Goal: Register for event/course

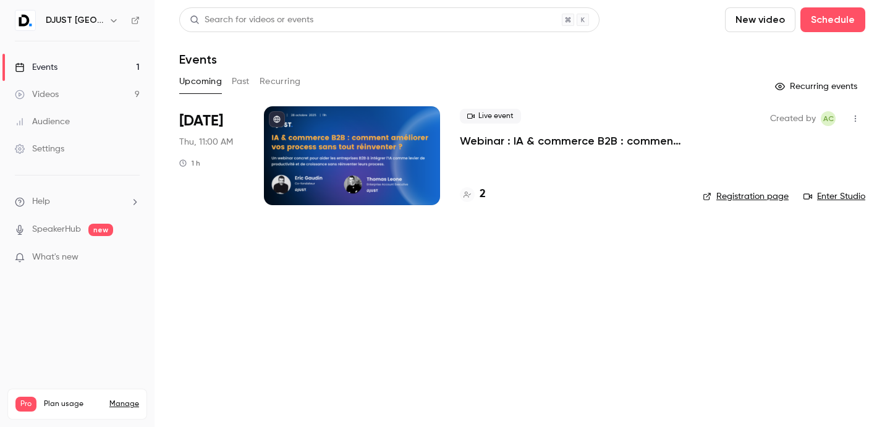
click at [489, 190] on div "2" at bounding box center [571, 194] width 223 height 17
click at [484, 192] on h4 "2" at bounding box center [483, 194] width 6 height 17
